Goal: Find specific page/section

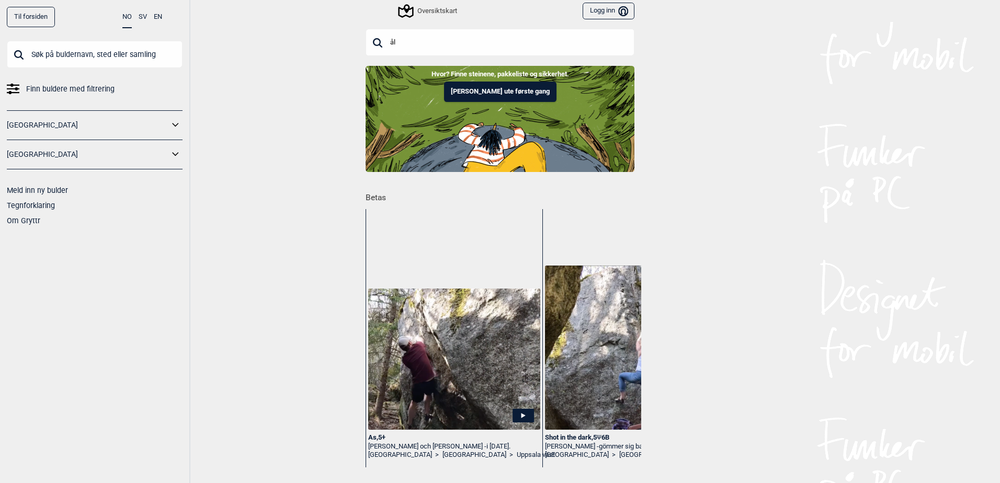
click at [440, 40] on input "ål" at bounding box center [500, 42] width 269 height 27
type input "ål"
click at [53, 124] on link "[GEOGRAPHIC_DATA]" at bounding box center [88, 125] width 162 height 15
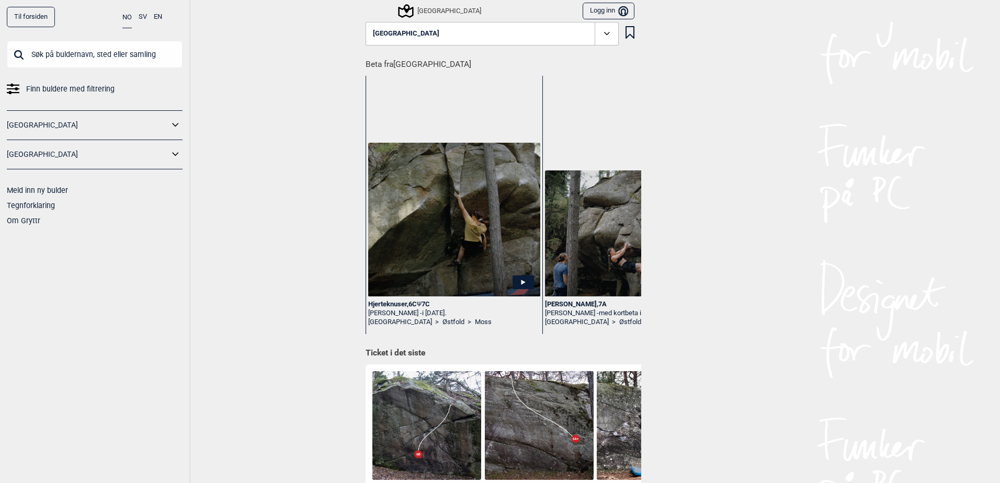
click at [459, 37] on button "[GEOGRAPHIC_DATA]" at bounding box center [492, 34] width 253 height 24
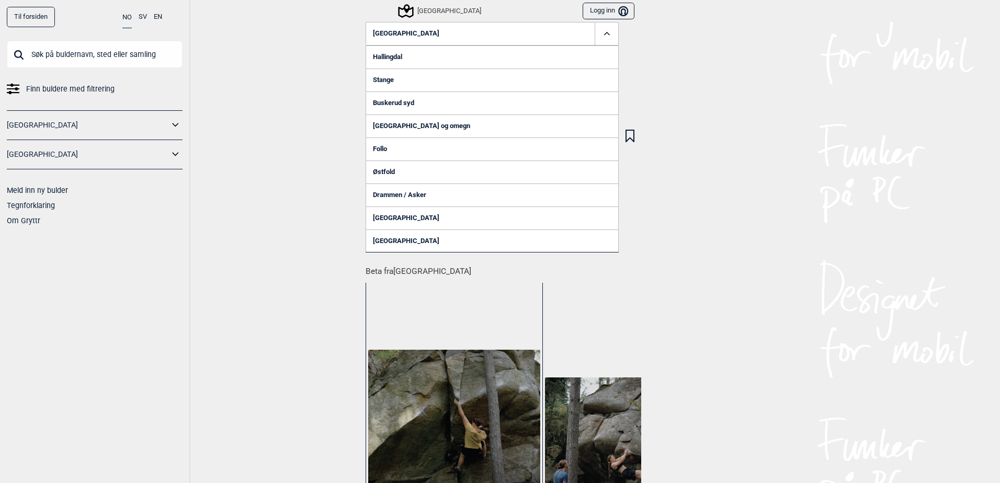
click at [475, 32] on button "[GEOGRAPHIC_DATA]" at bounding box center [492, 34] width 253 height 24
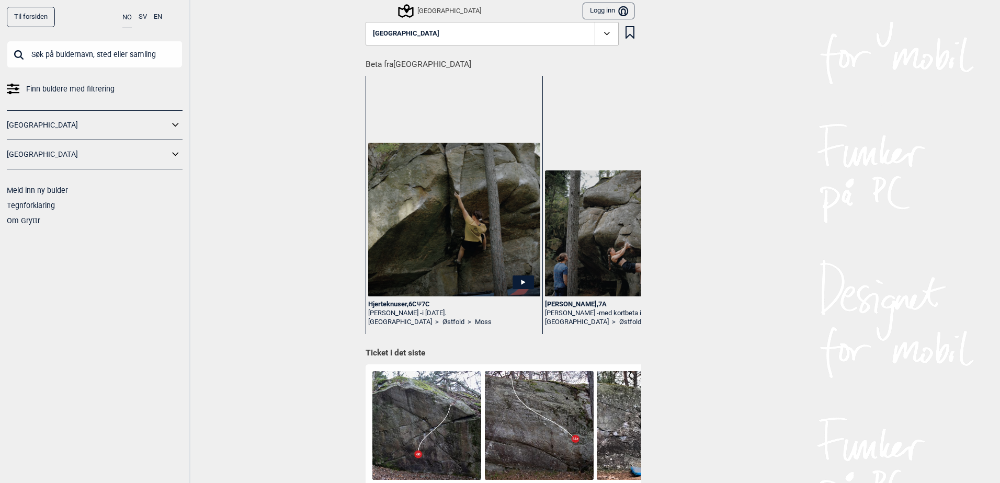
click at [109, 64] on input "text" at bounding box center [95, 54] width 176 height 27
type input "l"
click at [18, 58] on input "Ål" at bounding box center [95, 54] width 176 height 27
type input "Ål"
click at [28, 130] on link "[GEOGRAPHIC_DATA]" at bounding box center [88, 125] width 162 height 15
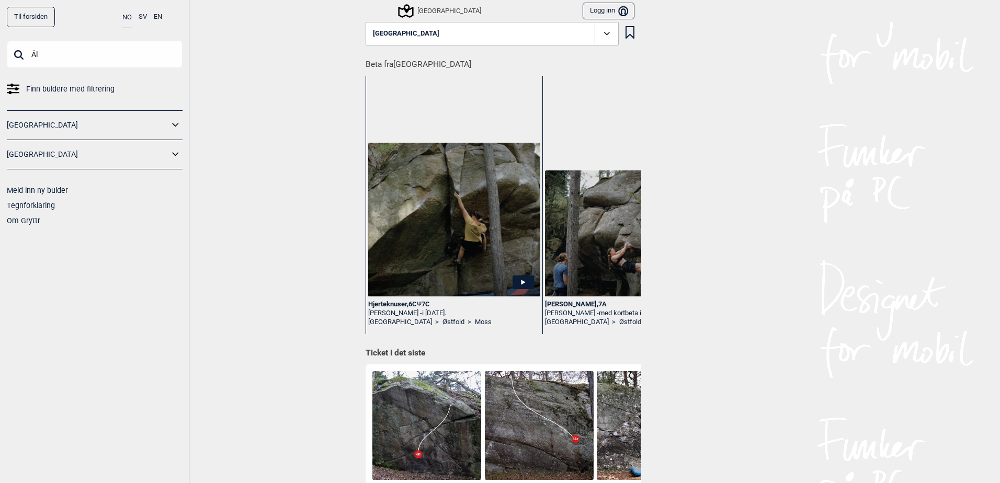
click at [168, 130] on link "[GEOGRAPHIC_DATA]" at bounding box center [88, 125] width 162 height 15
click at [180, 125] on icon at bounding box center [176, 125] width 14 height 15
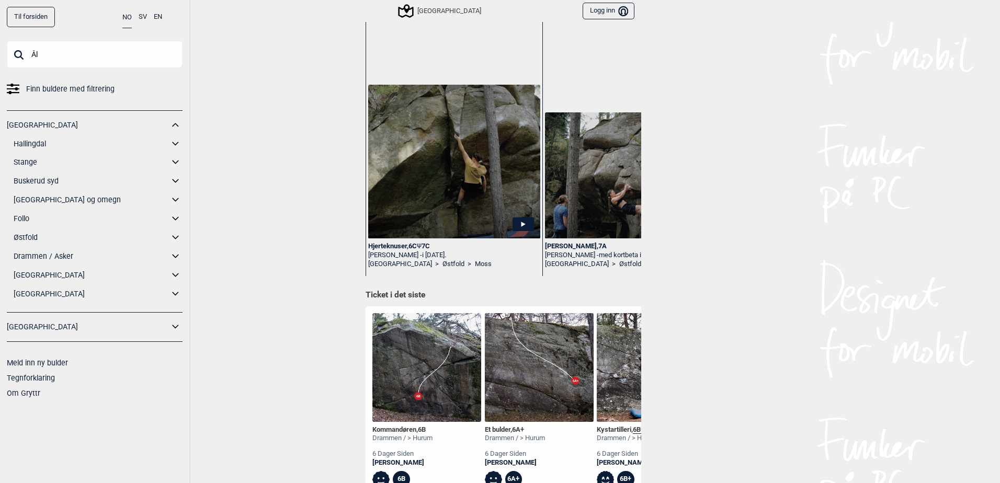
scroll to position [209, 0]
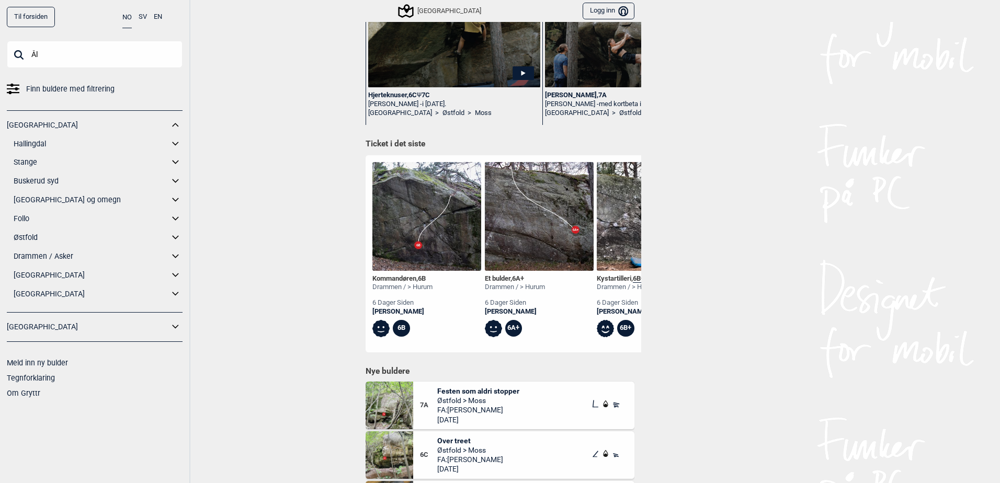
click at [177, 143] on icon at bounding box center [175, 144] width 6 height 4
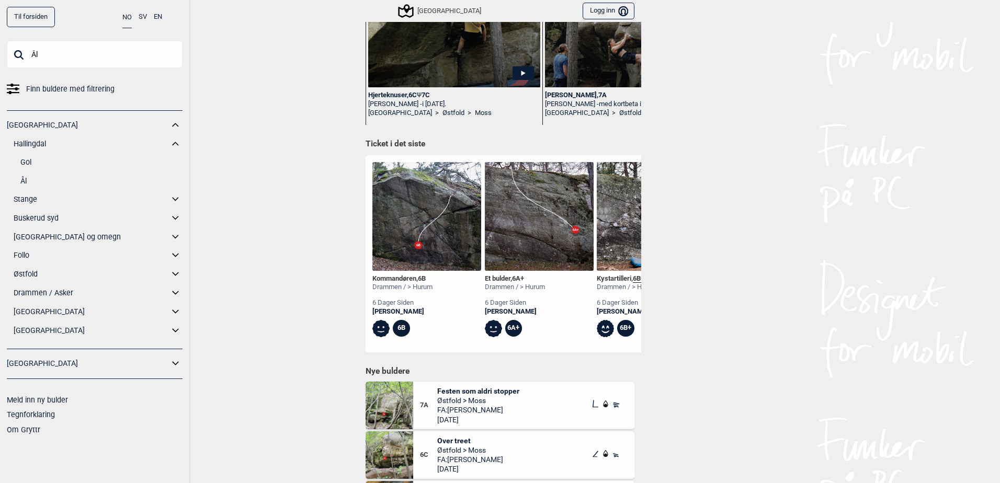
click at [73, 184] on link "Ål" at bounding box center [101, 181] width 162 height 15
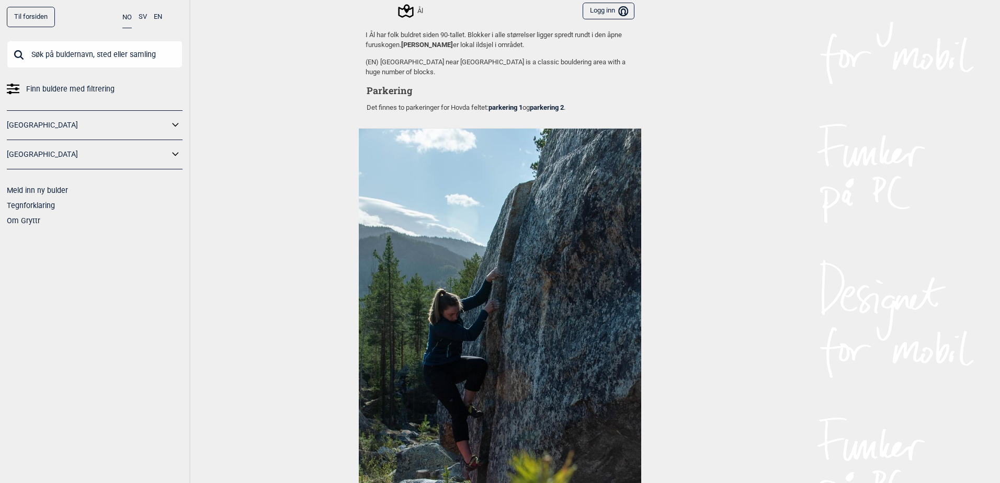
scroll to position [994, 0]
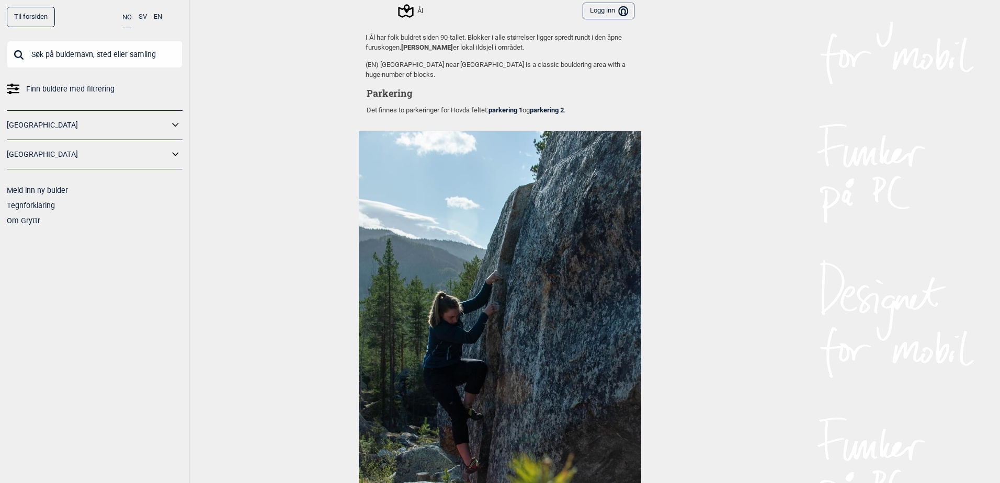
click at [514, 109] on link "parkering 1" at bounding box center [506, 110] width 34 height 8
